Goal: Navigation & Orientation: Find specific page/section

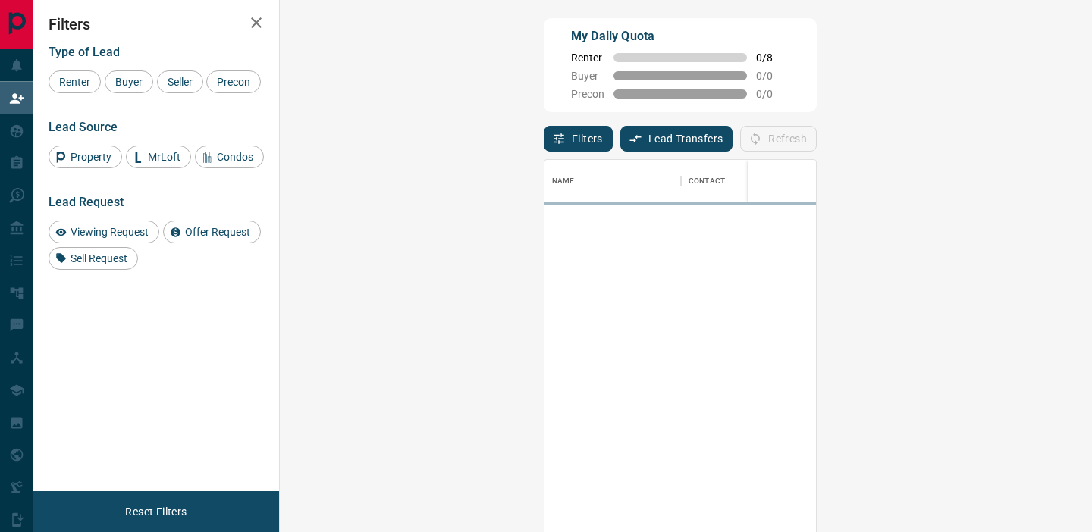
scroll to position [401, 779]
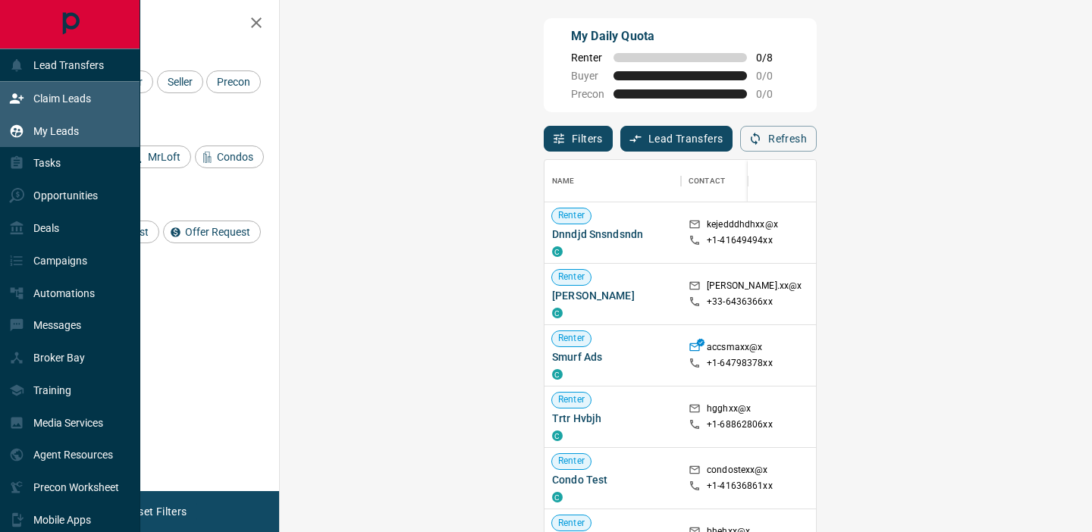
click at [53, 132] on p "My Leads" at bounding box center [55, 131] width 45 height 12
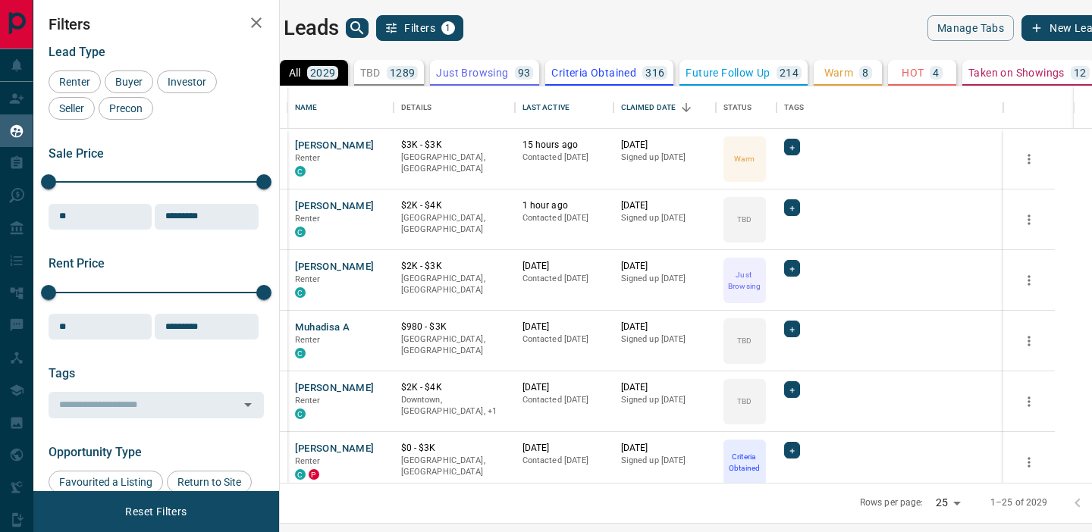
scroll to position [396, 805]
click at [366, 27] on icon "search button" at bounding box center [357, 28] width 18 height 18
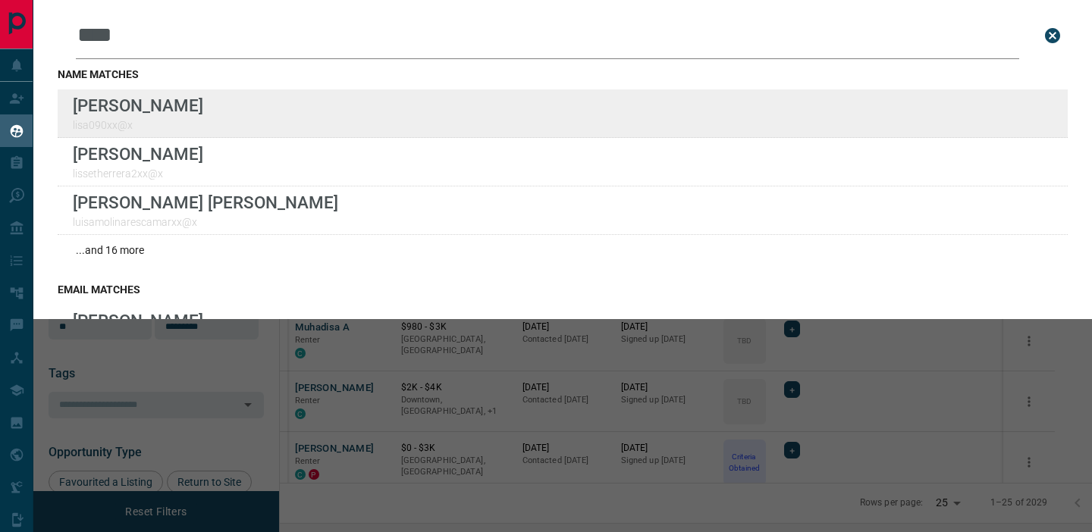
type input "****"
click at [0, 0] on div "Lead Transfers Claim Leads My Leads Tasks Opportunities Deals Campaigns Automat…" at bounding box center [546, 256] width 1092 height 513
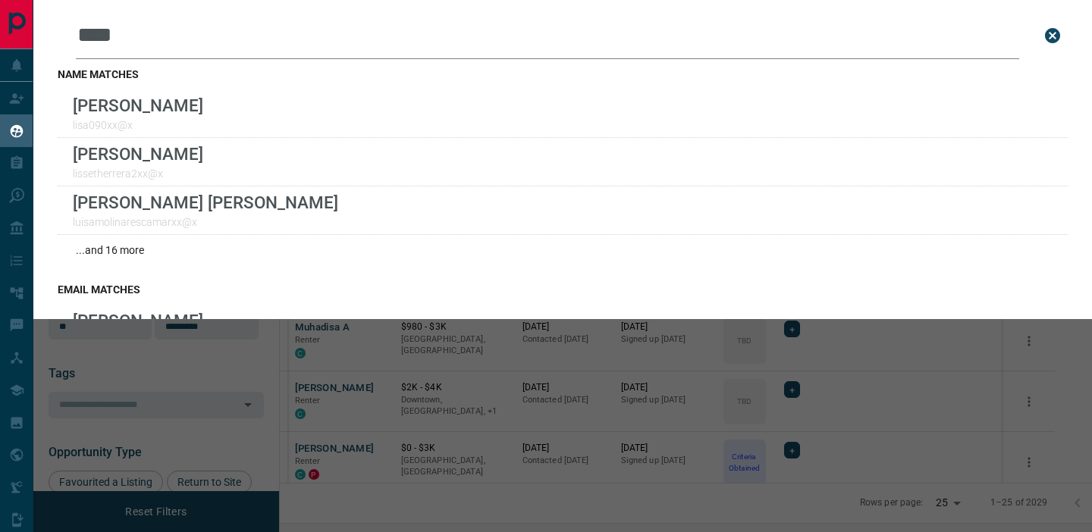
click at [1053, 39] on icon "close search bar" at bounding box center [1052, 35] width 15 height 15
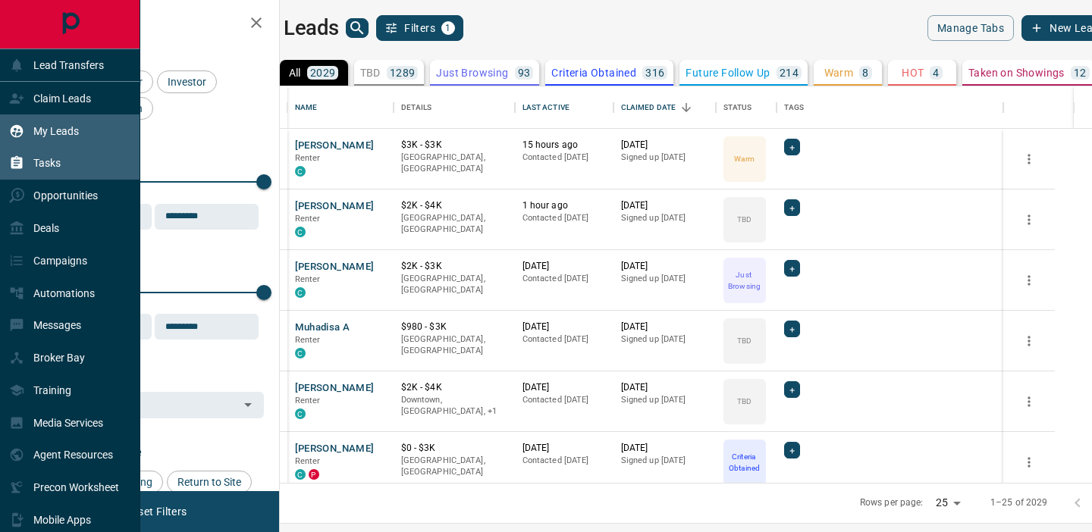
click at [62, 167] on div "Tasks" at bounding box center [70, 163] width 140 height 33
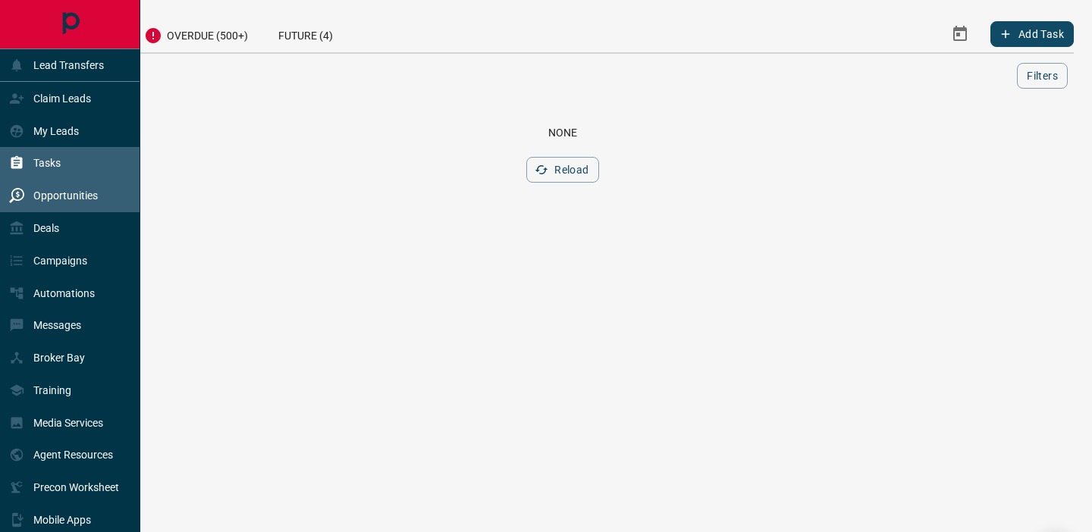
click at [46, 193] on p "Opportunities" at bounding box center [65, 196] width 64 height 12
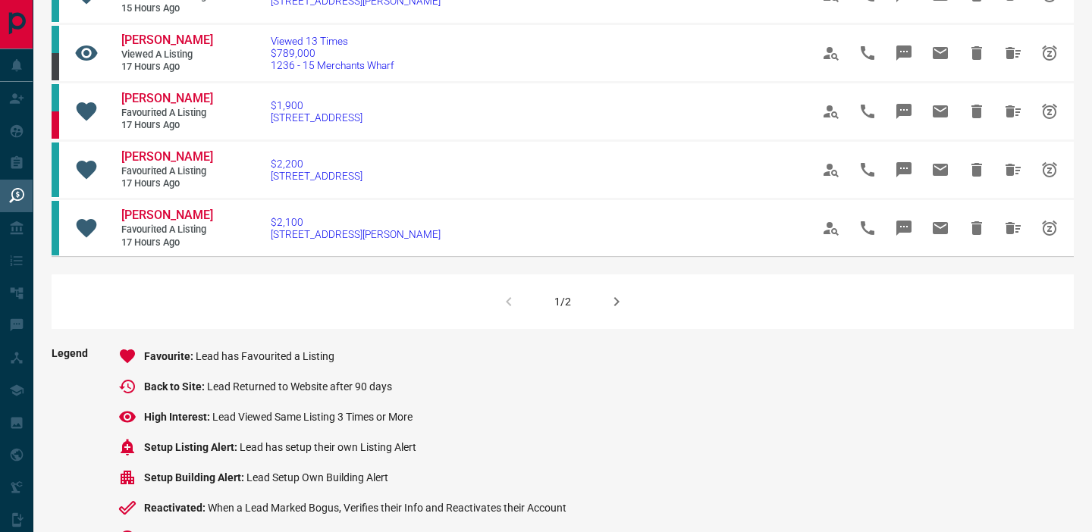
scroll to position [1088, 0]
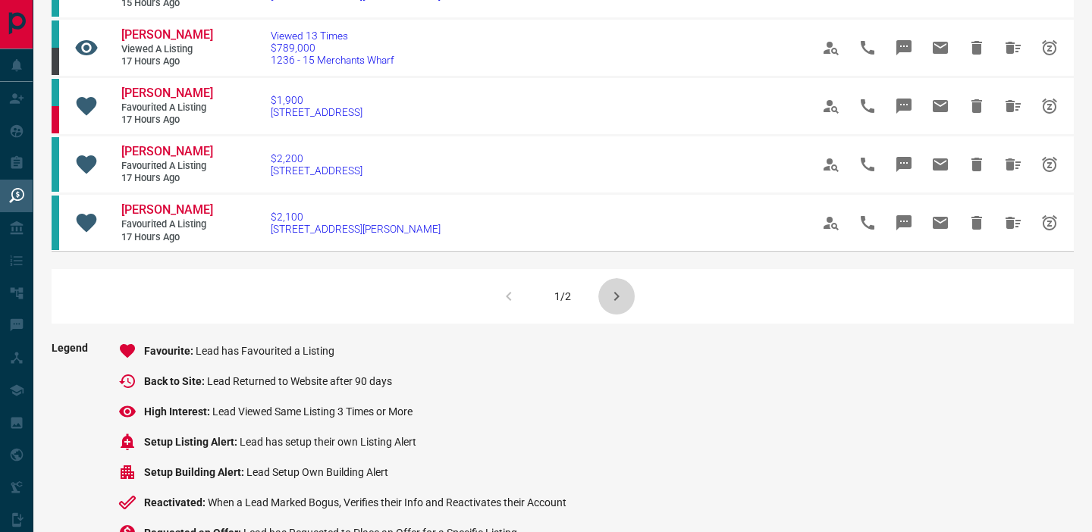
click at [616, 307] on button "button" at bounding box center [616, 296] width 36 height 36
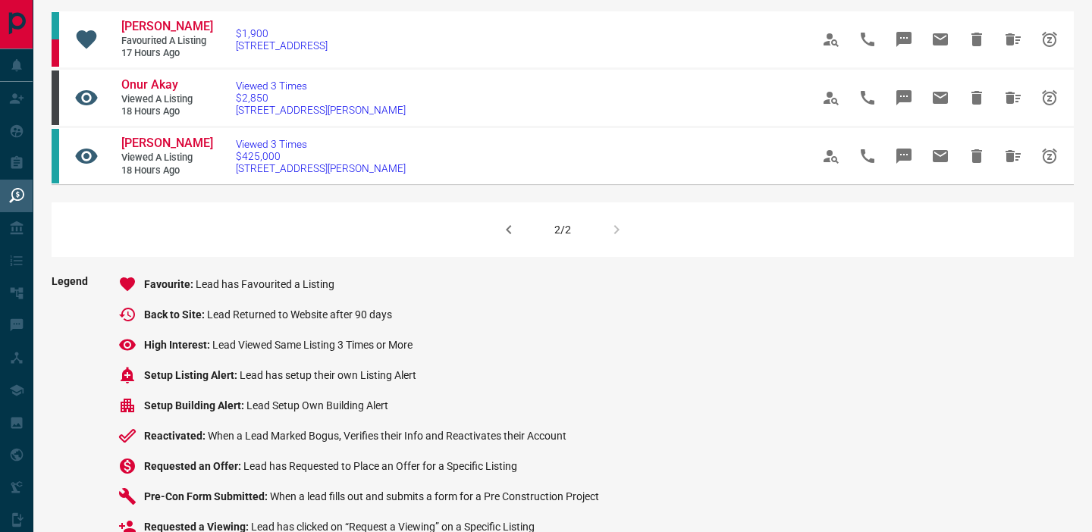
scroll to position [0, 0]
